Goal: Communication & Community: Ask a question

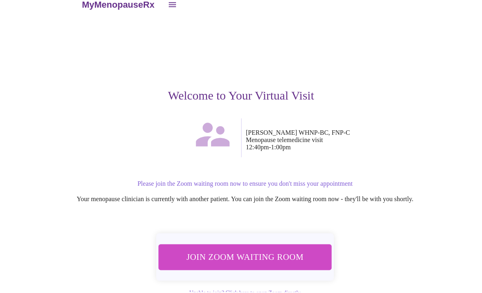
scroll to position [13, 0]
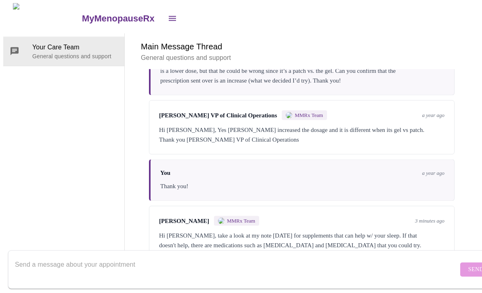
scroll to position [69, 0]
click at [169, 16] on icon "open drawer" at bounding box center [172, 18] width 7 height 5
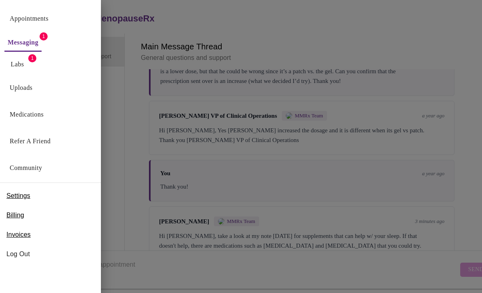
click at [27, 41] on link "Messaging" at bounding box center [23, 42] width 31 height 11
click at [38, 41] on link "Messaging" at bounding box center [23, 42] width 31 height 11
click at [467, 126] on div at bounding box center [241, 146] width 482 height 293
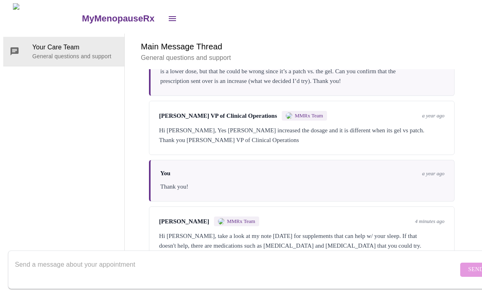
click at [239, 221] on span "MMRx Team" at bounding box center [241, 221] width 28 height 6
click at [169, 16] on icon "open drawer" at bounding box center [172, 18] width 7 height 5
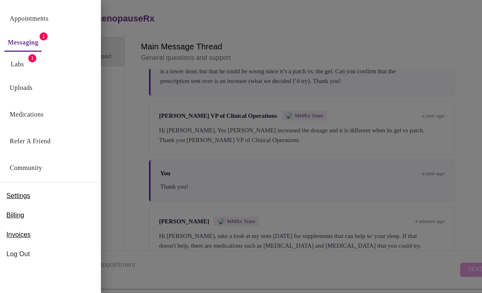
click at [49, 43] on div "Messaging 1" at bounding box center [50, 41] width 101 height 22
click at [55, 43] on div "Messaging 1" at bounding box center [50, 41] width 101 height 22
click at [45, 61] on div "Labs 1" at bounding box center [50, 62] width 101 height 21
click at [19, 62] on link "Labs" at bounding box center [17, 64] width 13 height 11
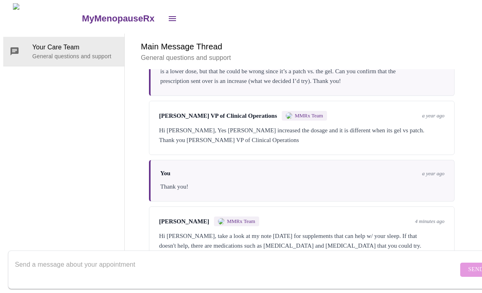
click at [228, 224] on span "MMRx Team" at bounding box center [241, 221] width 28 height 6
click at [232, 223] on span "MMRx Team" at bounding box center [241, 221] width 28 height 6
click at [163, 22] on button "open drawer" at bounding box center [172, 18] width 19 height 19
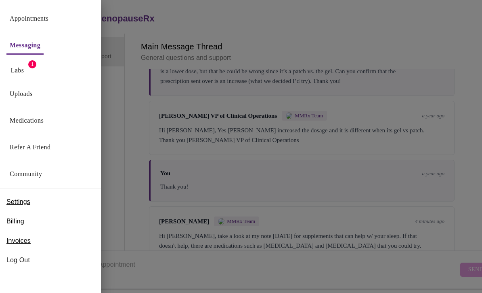
click at [27, 46] on link "Messaging" at bounding box center [25, 45] width 31 height 11
click at [53, 45] on div "Messaging" at bounding box center [50, 44] width 101 height 28
click at [44, 120] on link "Medications" at bounding box center [27, 120] width 34 height 11
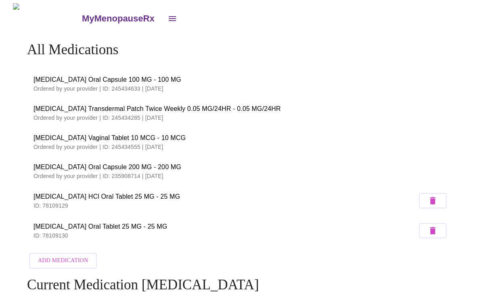
click at [169, 16] on icon "open drawer" at bounding box center [172, 18] width 7 height 5
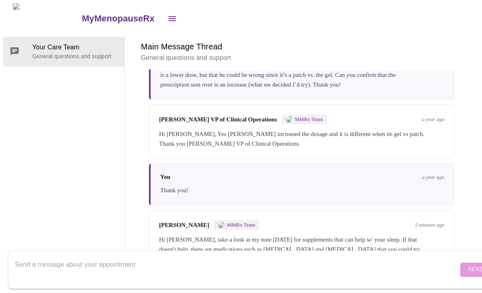
scroll to position [69, 0]
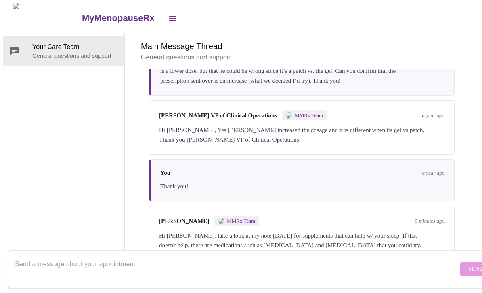
click at [394, 231] on div "Hi [PERSON_NAME], take a look at my note [DATE] for supplements that can help w…" at bounding box center [302, 250] width 286 height 39
click at [362, 231] on div "Hi [PERSON_NAME], take a look at my note [DATE] for supplements that can help w…" at bounding box center [302, 250] width 286 height 39
